Goal: Information Seeking & Learning: Learn about a topic

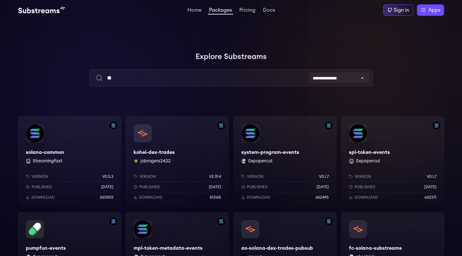
type input "*"
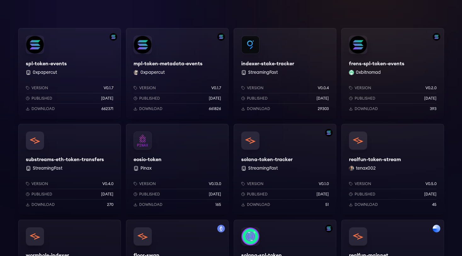
scroll to position [89, 0]
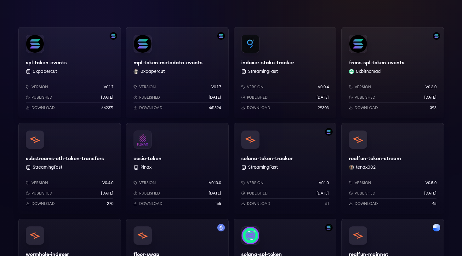
type input "*****"
click at [258, 156] on div "solana-token-tracker StreamingFast Version v0.1.0 Published 1 years ago Downloa…" at bounding box center [285, 168] width 103 height 91
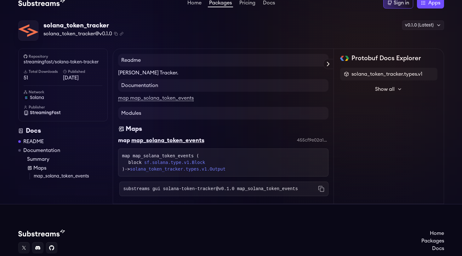
scroll to position [8, 0]
click at [144, 85] on h4 "Documentation" at bounding box center [223, 85] width 210 height 13
click at [142, 100] on link "map map_solana_token_events" at bounding box center [156, 98] width 76 height 6
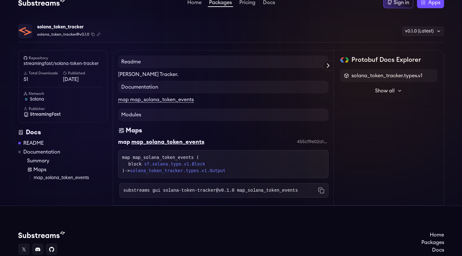
scroll to position [63, 0]
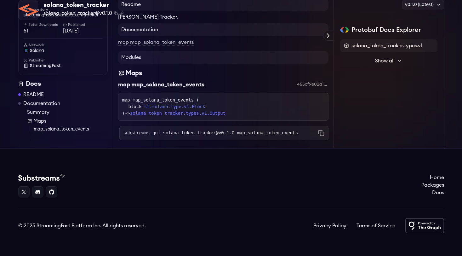
scroll to position [8, 0]
